Goal: Task Accomplishment & Management: Use online tool/utility

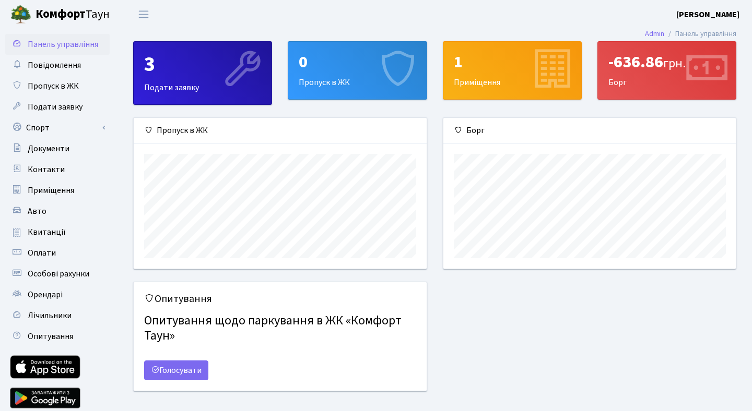
scroll to position [151, 292]
click at [27, 318] on link "Лічильники" at bounding box center [57, 315] width 104 height 21
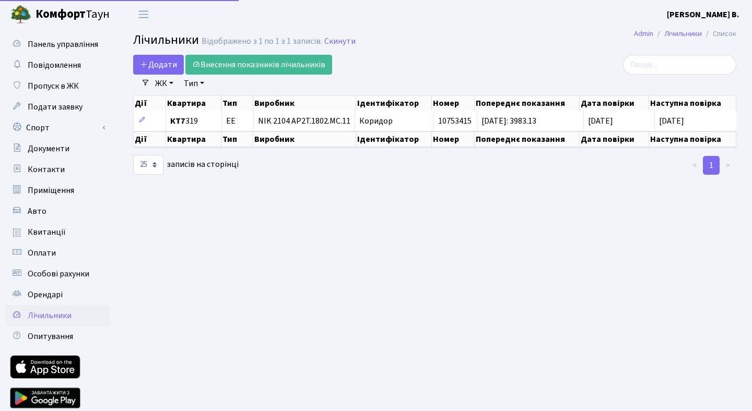
select select "25"
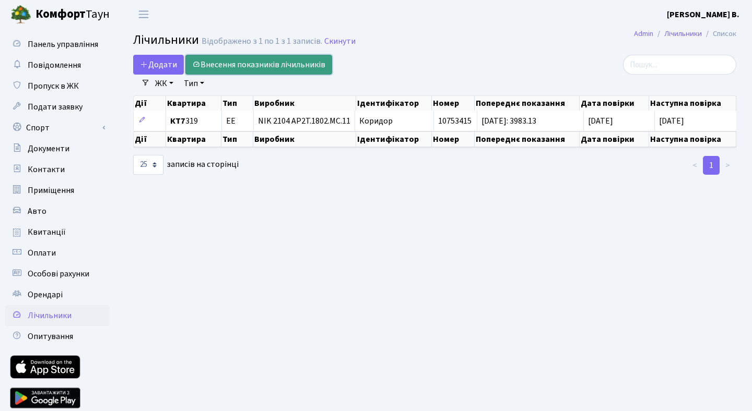
click at [305, 66] on link "Внесення показників лічильників" at bounding box center [258, 65] width 147 height 20
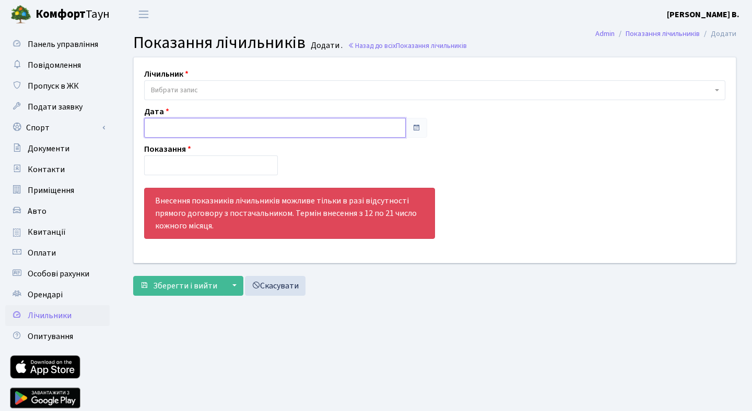
click at [206, 132] on input "text" at bounding box center [275, 128] width 262 height 20
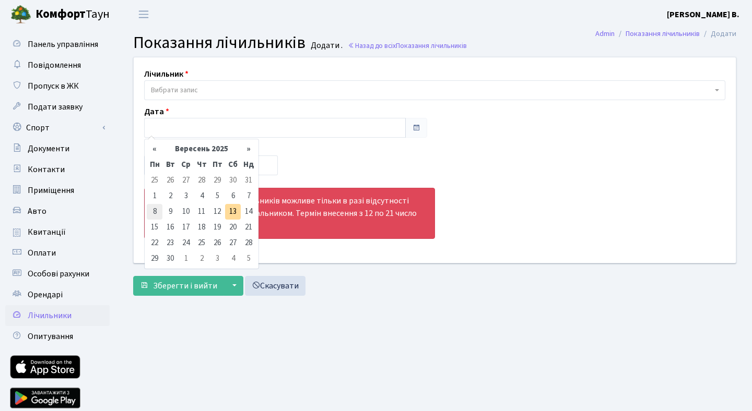
click at [156, 211] on td "8" at bounding box center [155, 212] width 16 height 16
type input "[DATE]"
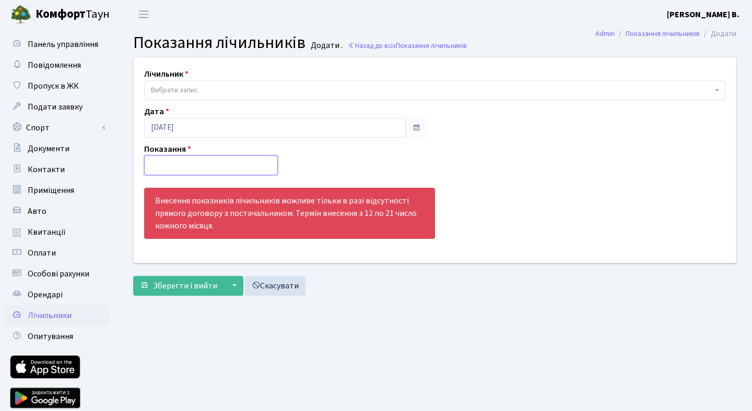
click at [195, 163] on input "number" at bounding box center [211, 166] width 134 height 20
type input "4161"
type input "4161.51"
click at [133, 276] on button "Зберегти і вийти" at bounding box center [178, 286] width 91 height 20
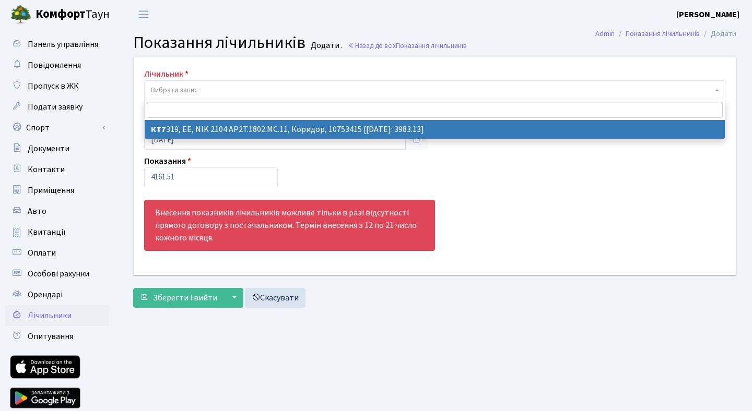
click at [318, 87] on span "Вибрати запис" at bounding box center [431, 90] width 561 height 10
select select "23141"
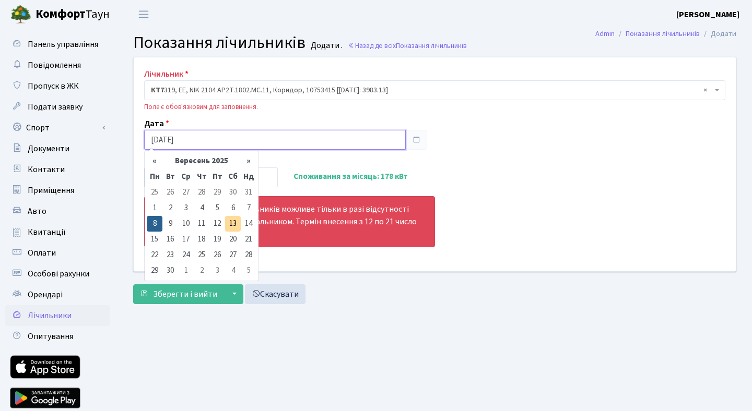
click at [321, 146] on input "[DATE]" at bounding box center [275, 140] width 262 height 20
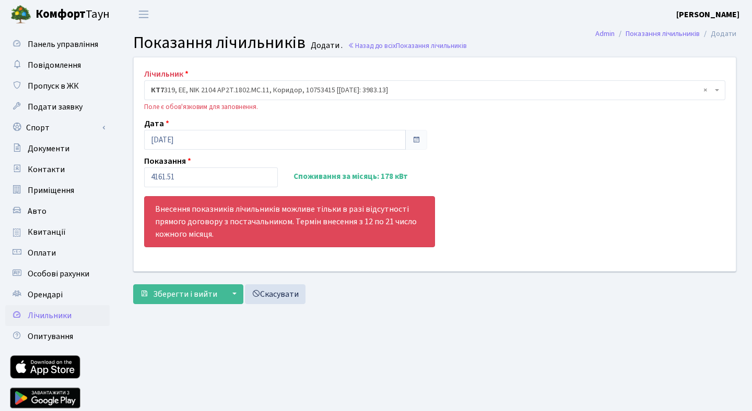
click at [327, 162] on div "Показання 4161.51 Споживання за місяць: 178 кВт" at bounding box center [285, 171] width 299 height 32
click at [185, 300] on span "Зберегти і вийти" at bounding box center [185, 294] width 64 height 11
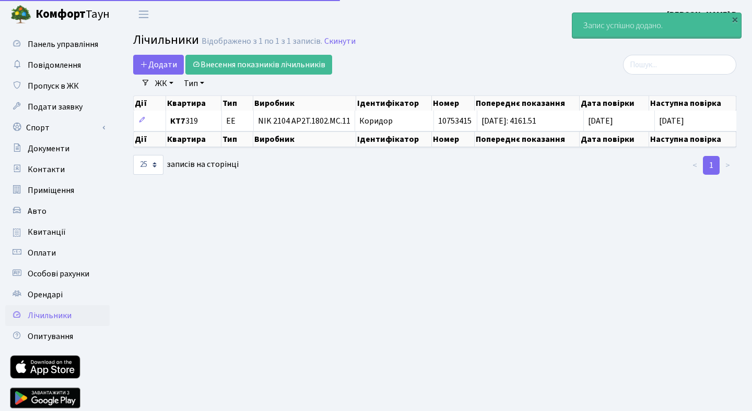
select select "25"
